Goal: Navigation & Orientation: Go to known website

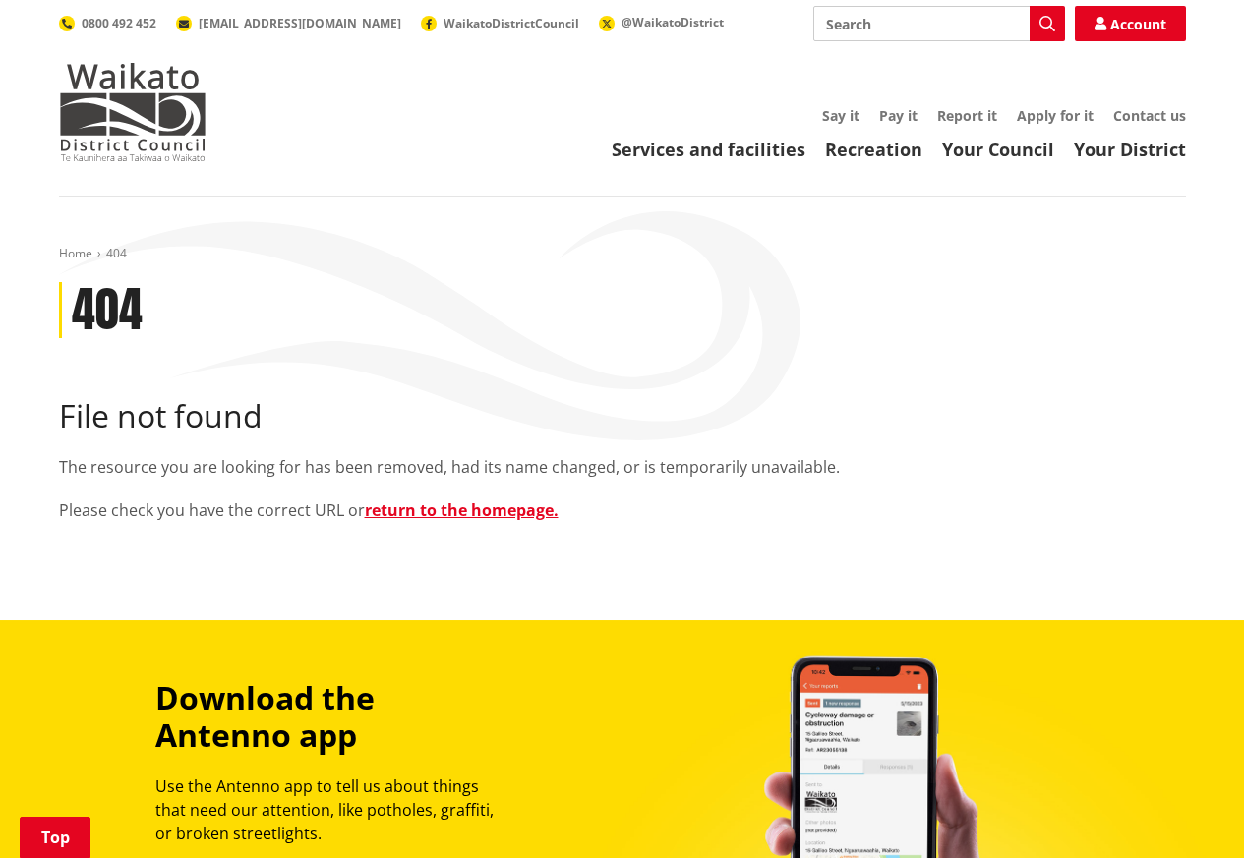
scroll to position [627, 0]
